Goal: Communication & Community: Answer question/provide support

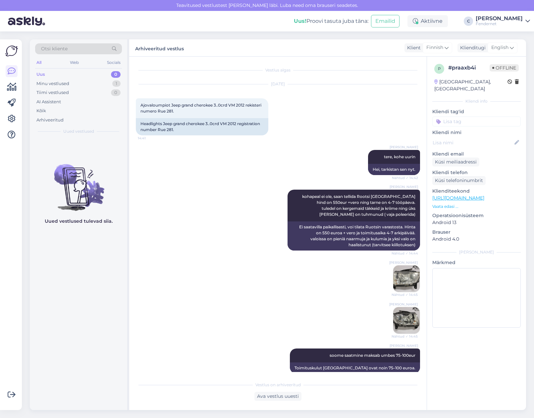
scroll to position [154, 0]
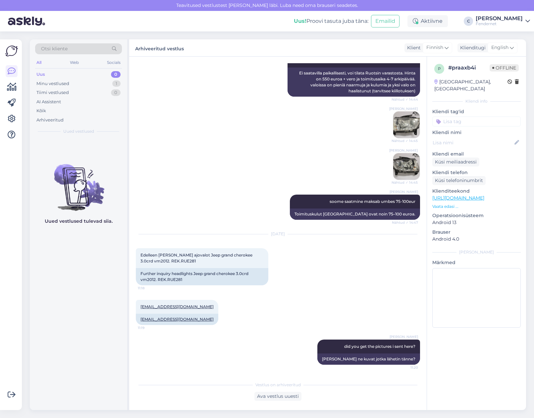
click at [57, 313] on div "Uued vestlused tulevad siia." at bounding box center [78, 274] width 97 height 272
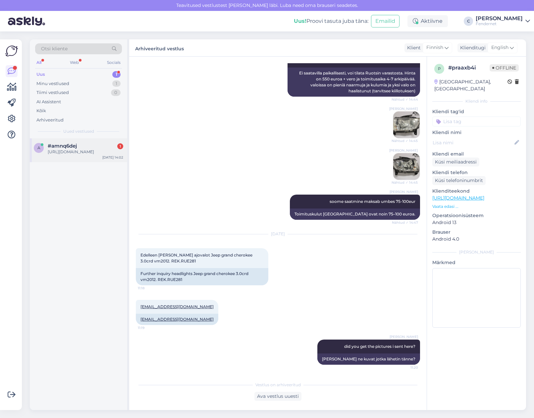
click at [98, 155] on div "[URL][DOMAIN_NAME]" at bounding box center [85, 152] width 75 height 6
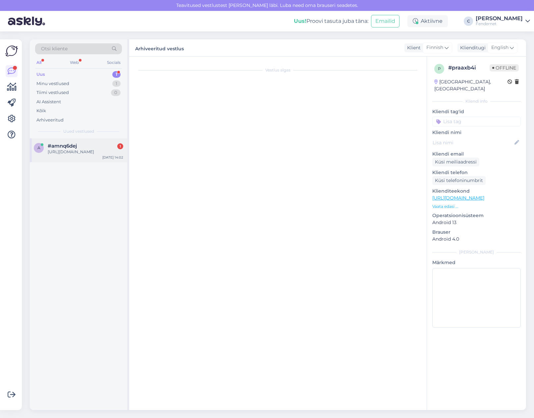
scroll to position [0, 0]
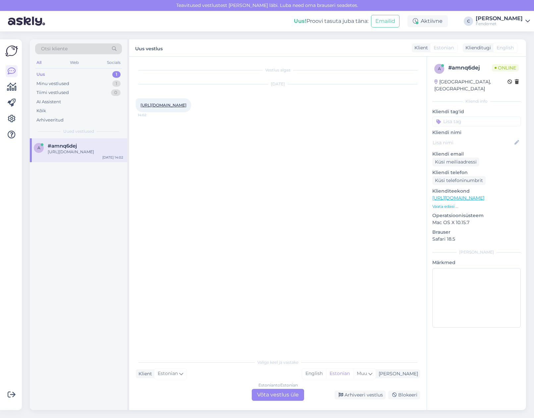
click at [191, 108] on div "[URL][DOMAIN_NAME] 14:02" at bounding box center [163, 105] width 55 height 14
click at [191, 112] on div "[URL][DOMAIN_NAME] 14:02" at bounding box center [163, 105] width 55 height 14
click at [186, 108] on link "[URL][DOMAIN_NAME]" at bounding box center [163, 105] width 46 height 5
click at [275, 392] on div "Estonian to Estonian Võta vestlus üle" at bounding box center [278, 395] width 52 height 12
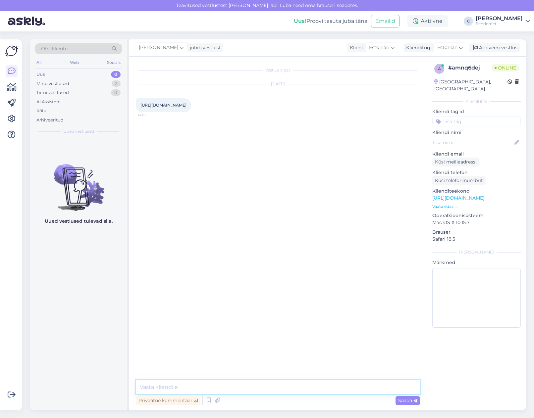
click at [254, 393] on textarea at bounding box center [278, 387] width 284 height 14
click at [257, 387] on textarea at bounding box center [278, 387] width 284 height 14
type textarea "t"
type textarea "Tere"
click at [280, 386] on textarea at bounding box center [278, 387] width 284 height 14
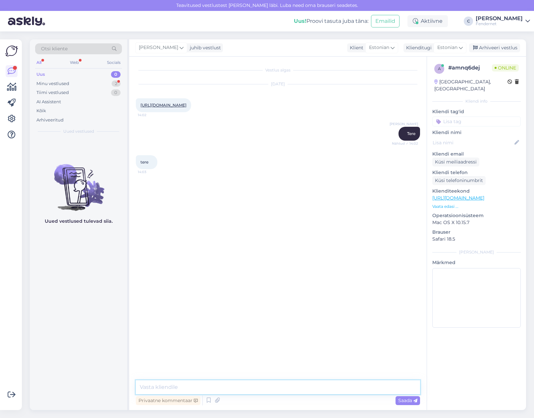
click at [280, 386] on textarea at bounding box center [278, 387] width 284 height 14
type textarea "Oli mingi k"
click at [476, 195] on link "[URL][DOMAIN_NAME]" at bounding box center [458, 198] width 52 height 6
click at [227, 386] on textarea at bounding box center [278, 387] width 284 height 14
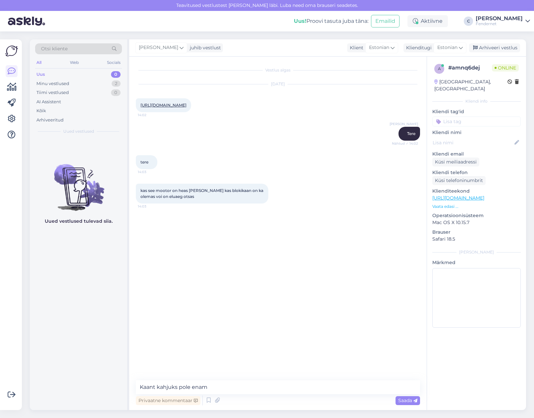
click at [186, 104] on link "[URL][DOMAIN_NAME]" at bounding box center [163, 105] width 46 height 5
click at [179, 335] on div "Vestlus algas [DATE] [URL][DOMAIN_NAME] 14:02 [PERSON_NAME] ✓ 14:02 tere 14:03 …" at bounding box center [281, 218] width 290 height 311
click at [229, 387] on textarea "Kaant kahjuks pole enam" at bounding box center [278, 387] width 284 height 14
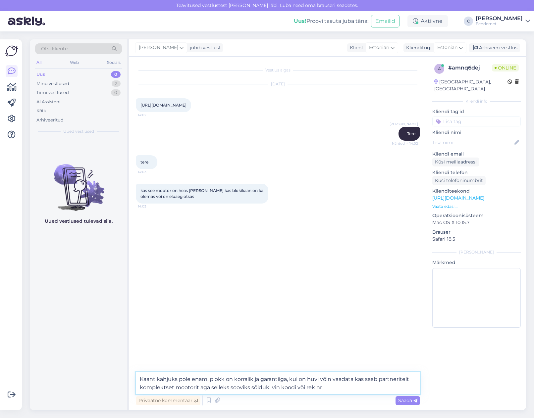
type textarea "Kaant kahjuks pole enam, plokk on korralik ja garantiiga, kui on huvi võin vaad…"
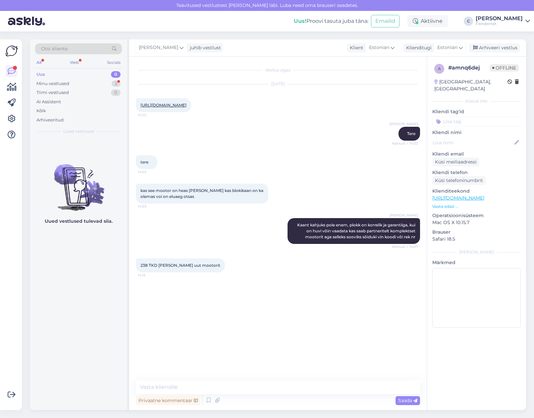
click at [211, 188] on div "kas see mootor on heas [PERSON_NAME] kas blokikaan on ka olemas voi on eluaeg o…" at bounding box center [278, 193] width 284 height 34
click at [155, 268] on span "238 TKD [PERSON_NAME] uut mootorit" at bounding box center [180, 265] width 80 height 5
drag, startPoint x: 158, startPoint y: 271, endPoint x: 141, endPoint y: 269, distance: 16.3
click at [141, 268] on span "238 TKD [PERSON_NAME] uut mootorit" at bounding box center [180, 265] width 80 height 5
copy span "238 TKD"
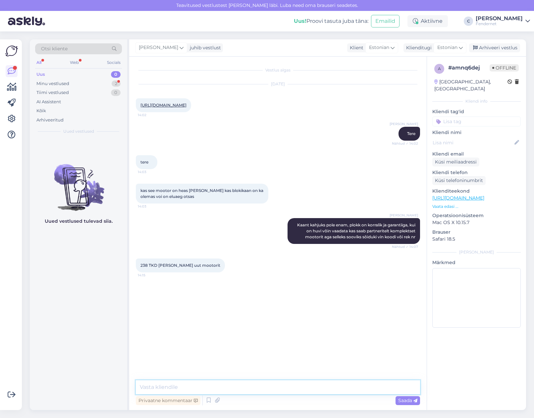
click at [218, 390] on textarea at bounding box center [278, 387] width 284 height 14
paste textarea "192,260"
type textarea "LS: 192,260 km"
type textarea "Garantii 6 kuud"
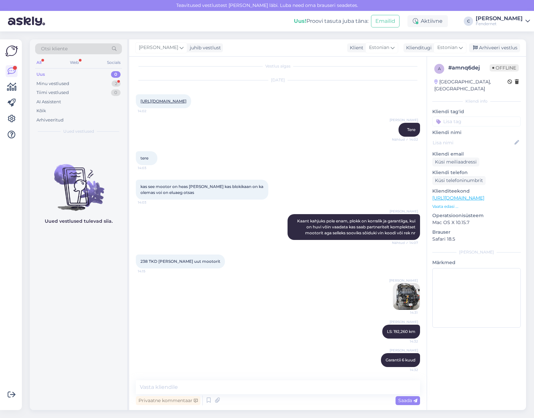
click at [275, 300] on div "[PERSON_NAME] 14:31" at bounding box center [278, 297] width 284 height 42
click at [45, 320] on div "Uued vestlused tulevad siia." at bounding box center [78, 274] width 97 height 272
click at [230, 388] on textarea at bounding box center [278, 387] width 284 height 14
type textarea "5"
type textarea "620 (sis km)"
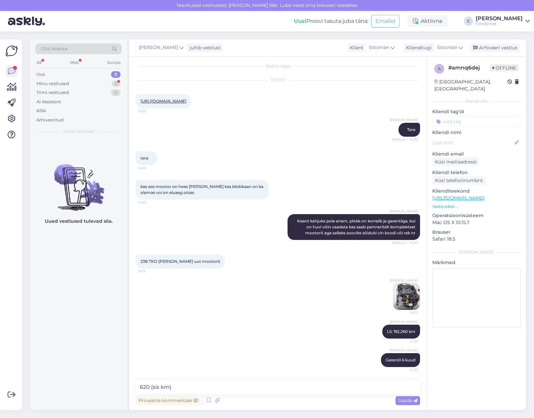
click at [91, 324] on div "Uued vestlused tulevad siia." at bounding box center [78, 274] width 97 height 272
click at [400, 404] on div "Saada" at bounding box center [407, 400] width 25 height 9
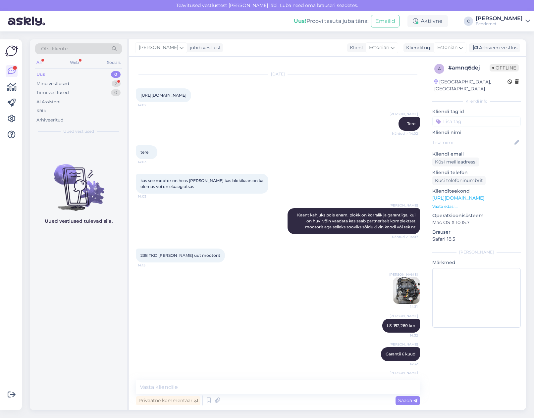
scroll to position [38, 0]
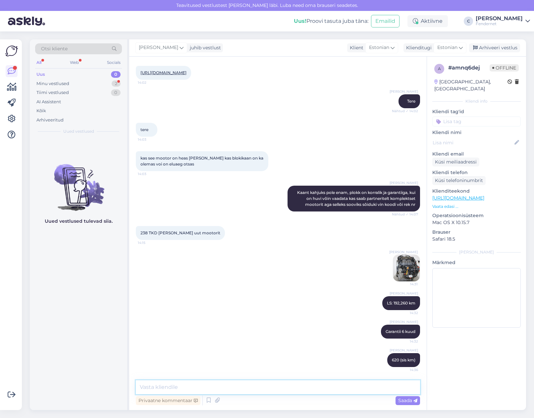
click at [345, 392] on textarea at bounding box center [278, 387] width 284 height 14
type textarea "T"
type textarea "Meie juures oleks mootor 1.9 [PERSON_NAME]/homme tellida"
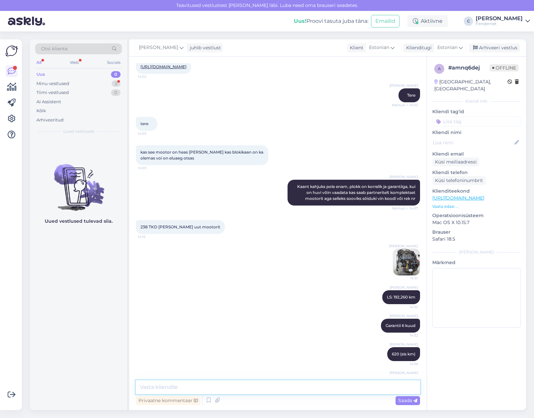
scroll to position [67, 0]
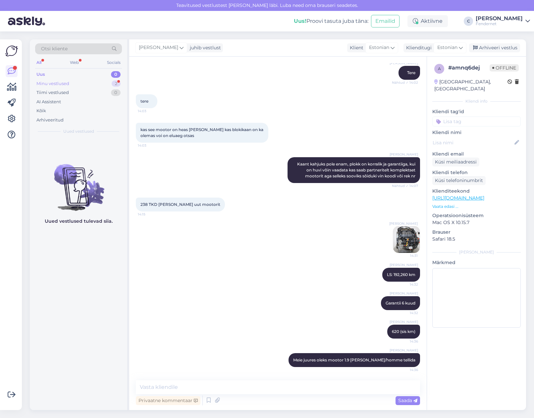
click at [89, 82] on div "Minu vestlused 2" at bounding box center [78, 83] width 87 height 9
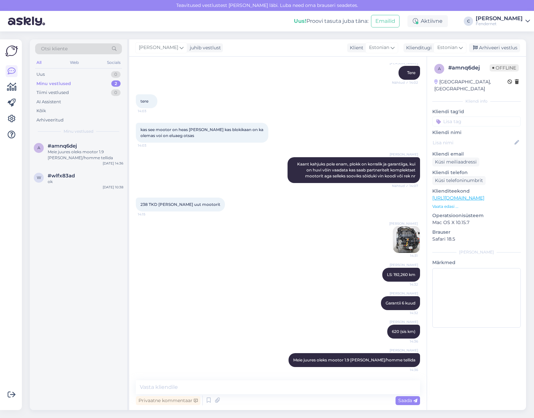
click at [314, 246] on div "[PERSON_NAME] 14:31" at bounding box center [278, 240] width 284 height 42
